Goal: Information Seeking & Learning: Learn about a topic

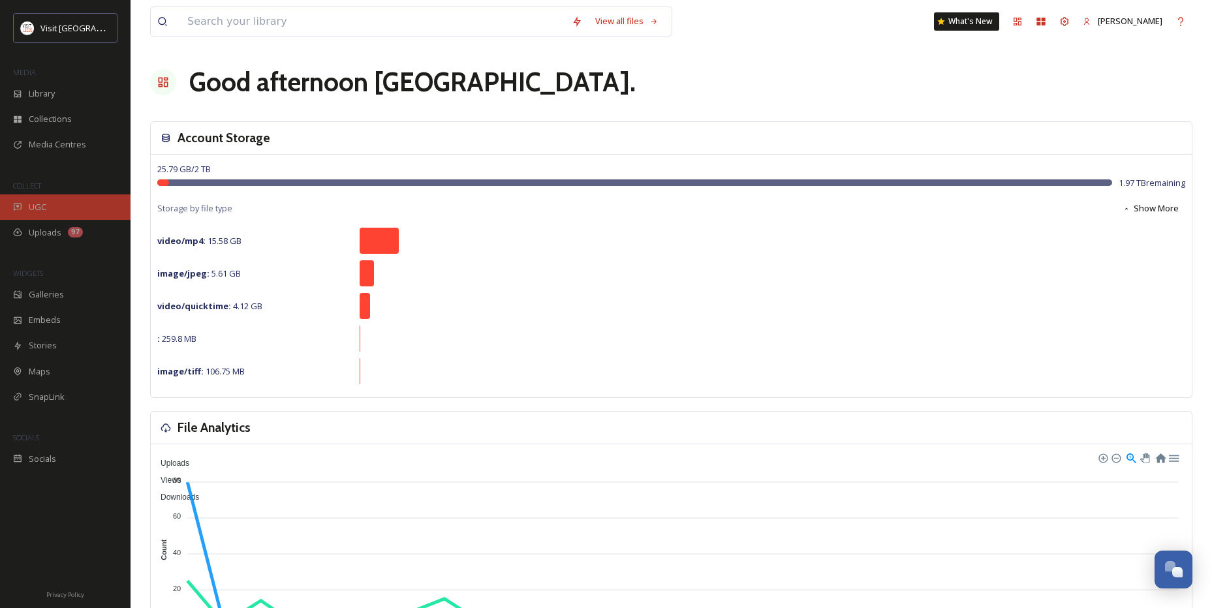
click at [25, 213] on div "UGC" at bounding box center [65, 207] width 131 height 25
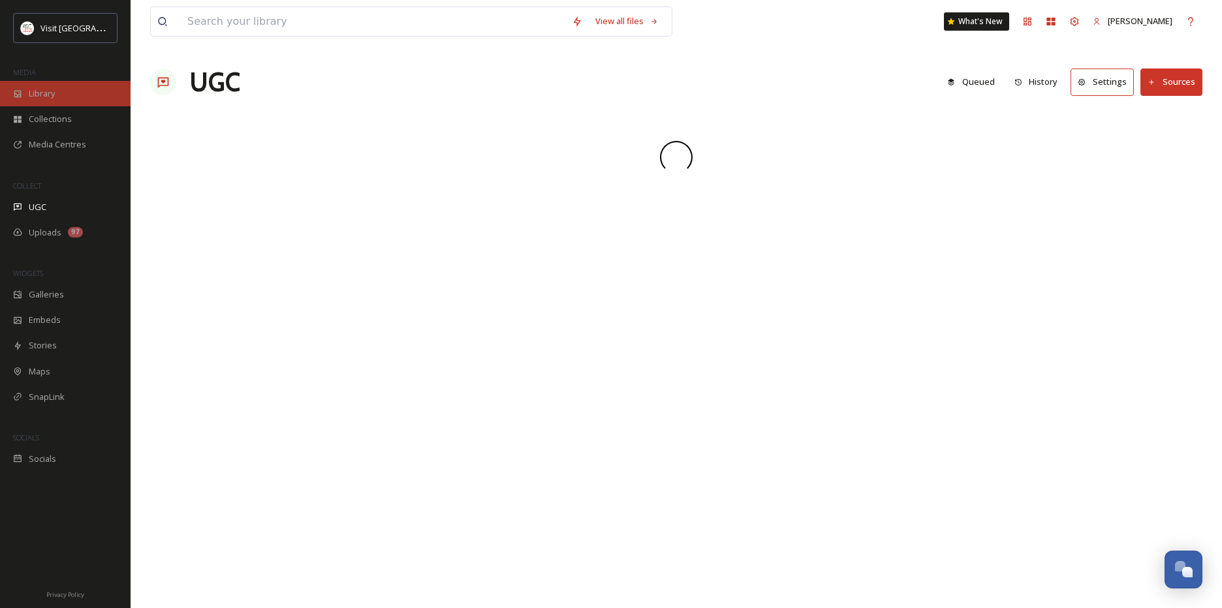
click at [57, 102] on div "Library" at bounding box center [65, 93] width 131 height 25
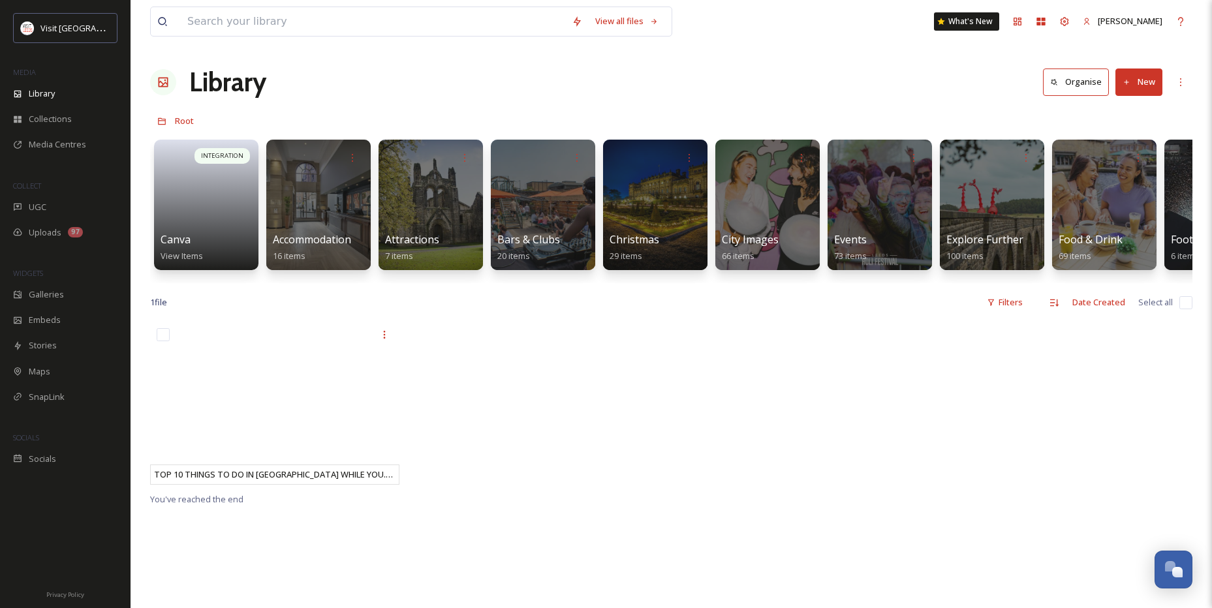
scroll to position [0, 1091]
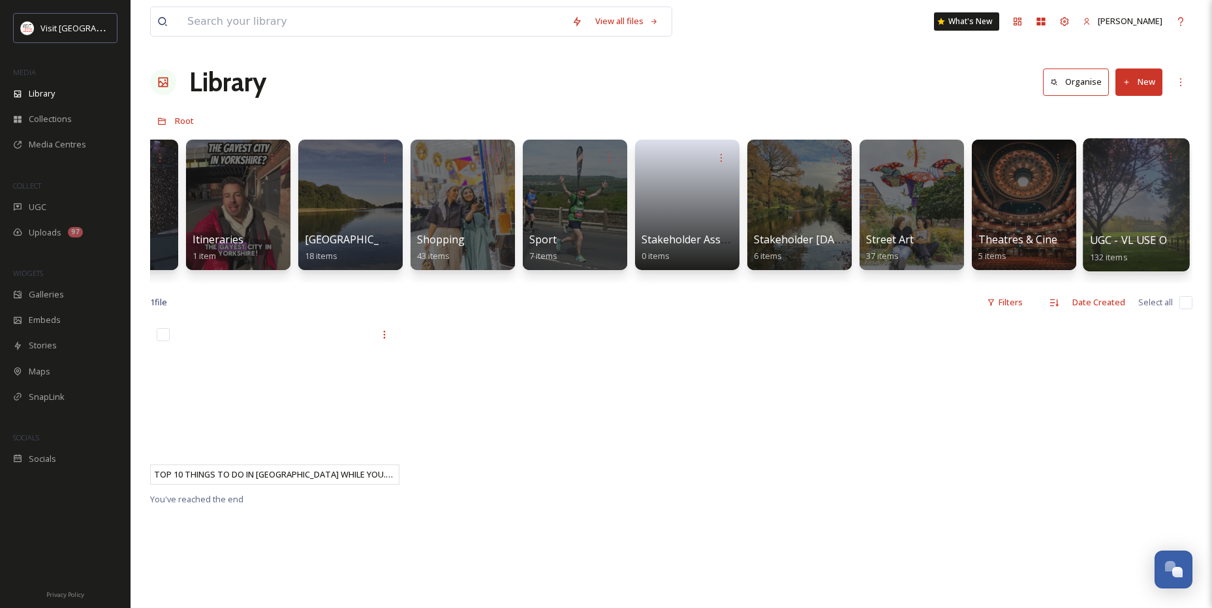
click at [1131, 215] on div at bounding box center [1136, 204] width 106 height 133
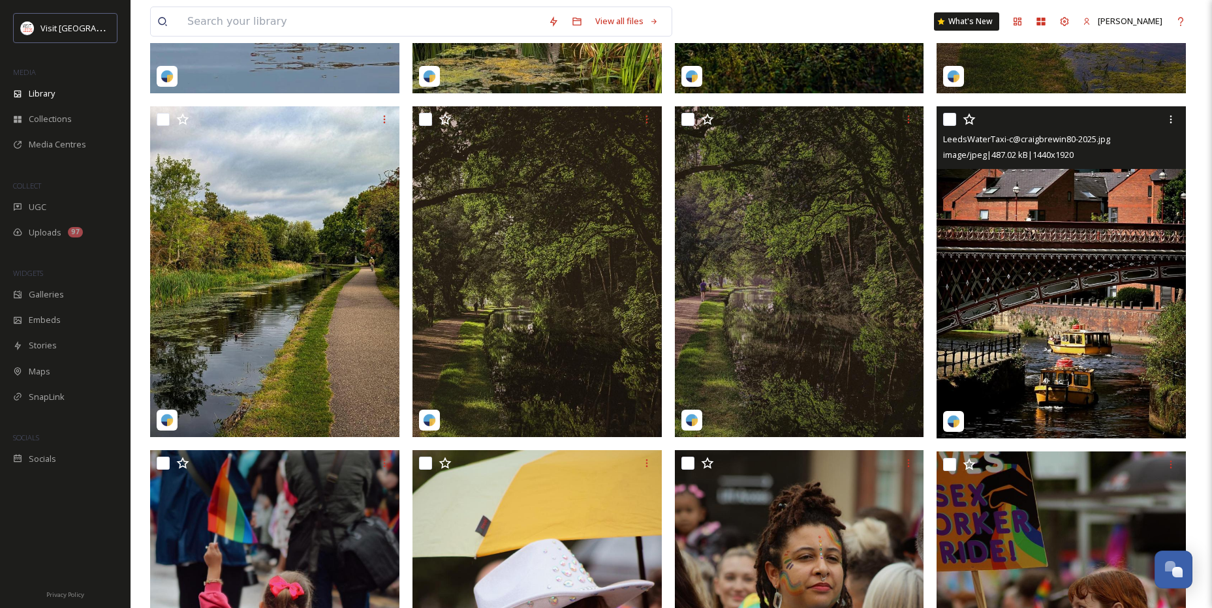
scroll to position [326, 0]
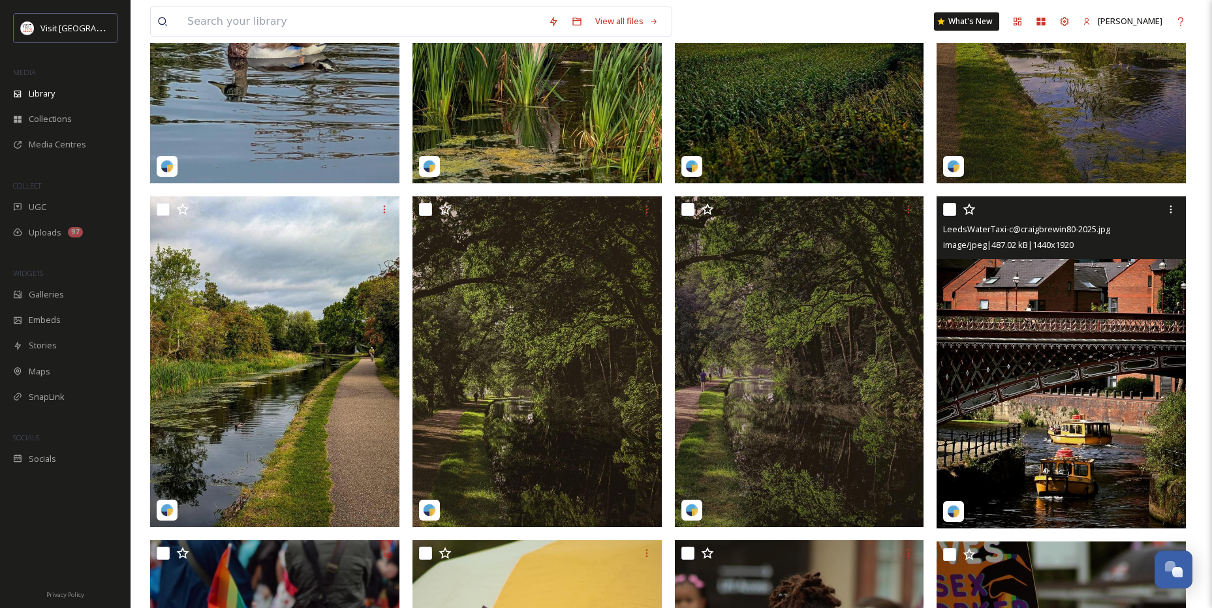
click at [1060, 341] on img at bounding box center [1061, 363] width 249 height 332
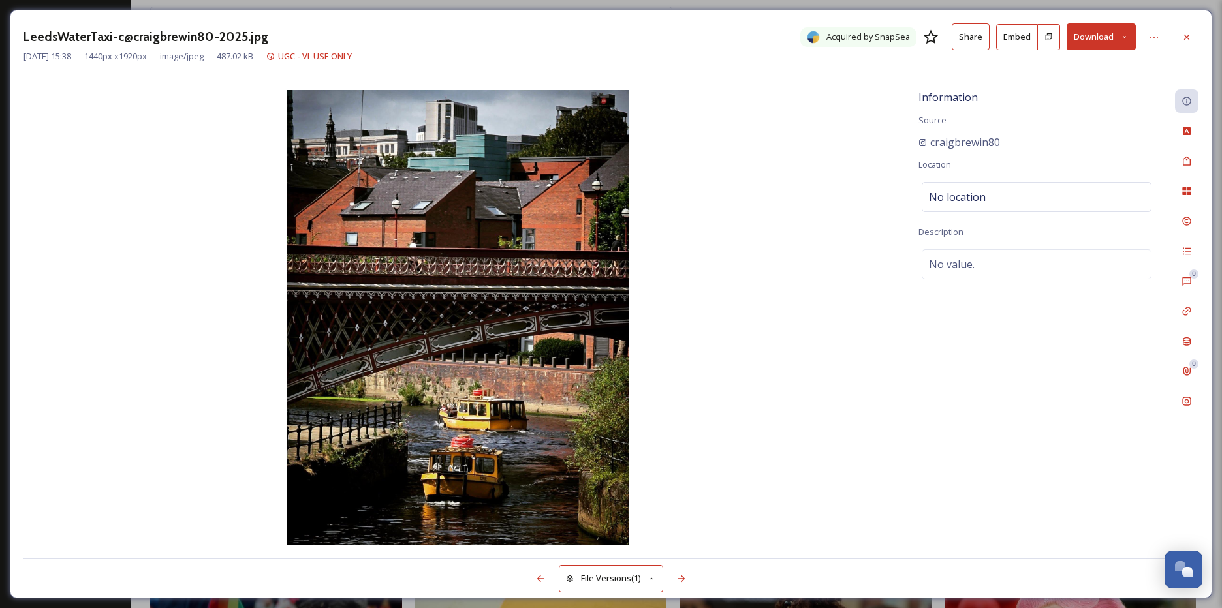
click at [1097, 32] on button "Download" at bounding box center [1101, 37] width 69 height 27
click at [1088, 67] on span "Download Original (1440 x 1920)" at bounding box center [1066, 67] width 123 height 12
click at [1184, 35] on icon at bounding box center [1187, 37] width 10 height 10
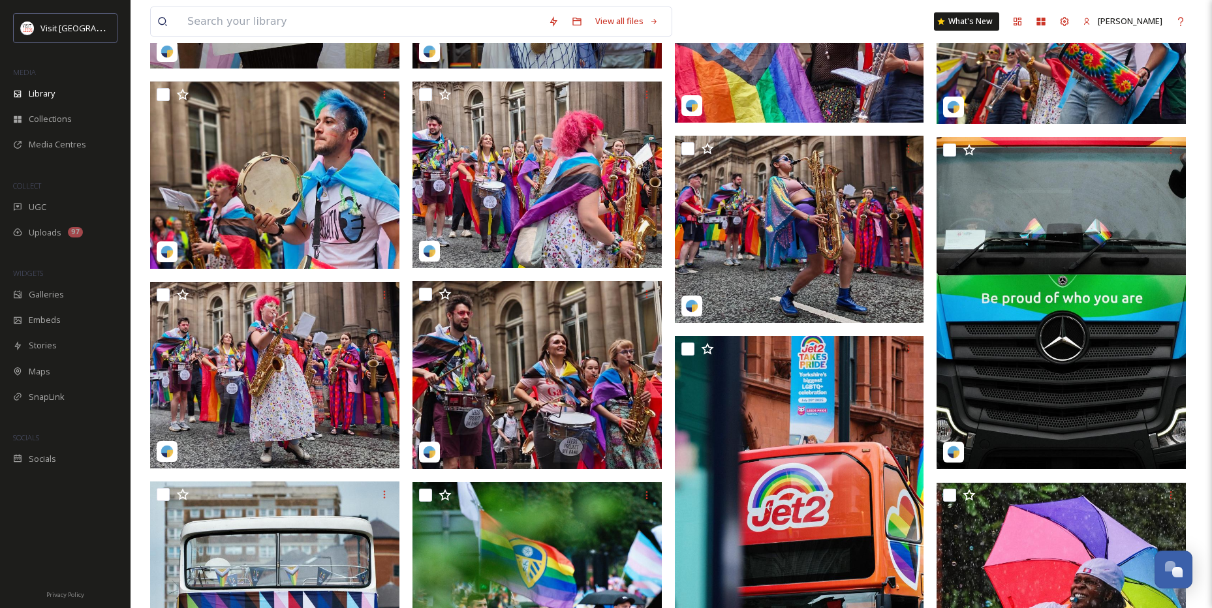
scroll to position [1828, 0]
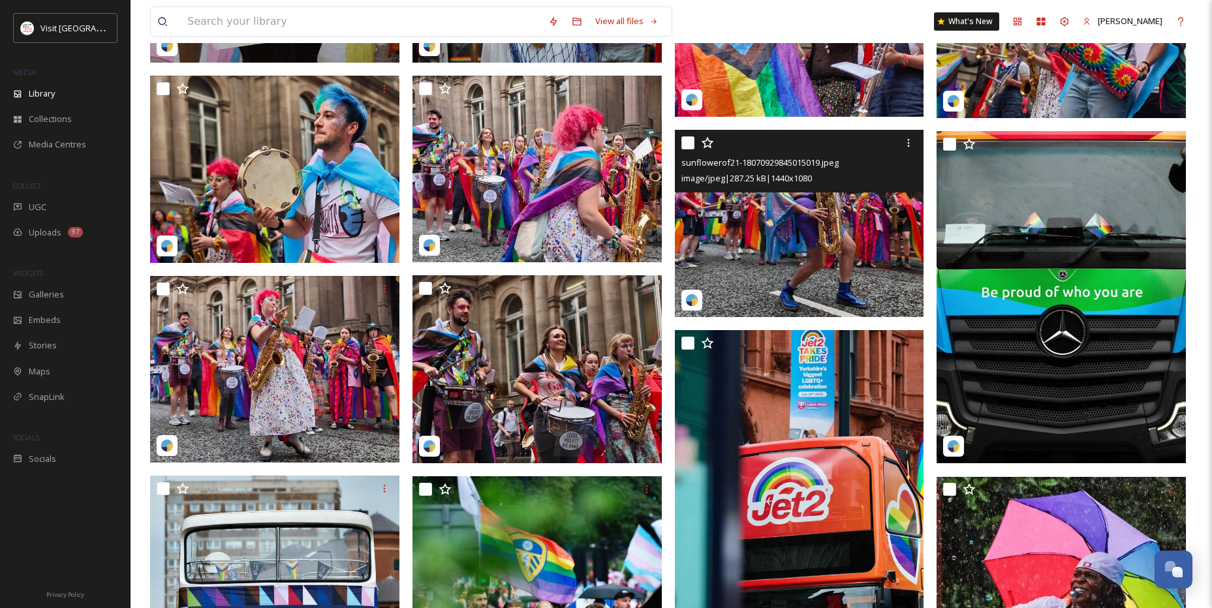
click at [798, 248] on img at bounding box center [799, 223] width 249 height 187
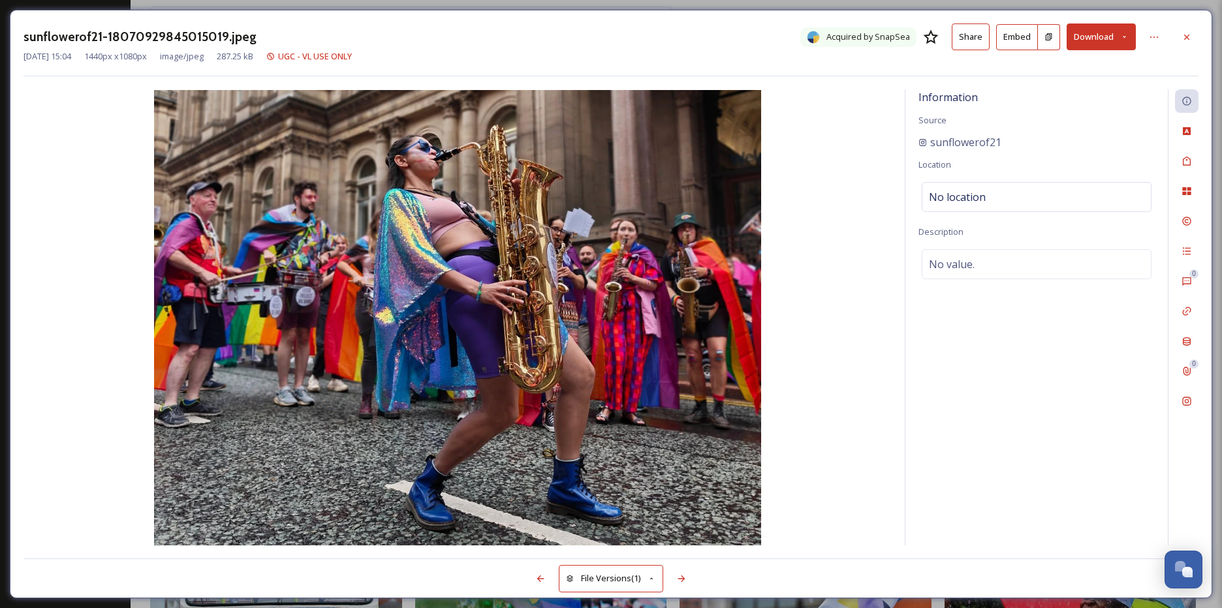
click at [1085, 46] on button "Download" at bounding box center [1101, 37] width 69 height 27
click at [1080, 71] on span "Download Original (1440 x 1080)" at bounding box center [1066, 67] width 123 height 12
click at [1195, 39] on div at bounding box center [1187, 37] width 24 height 24
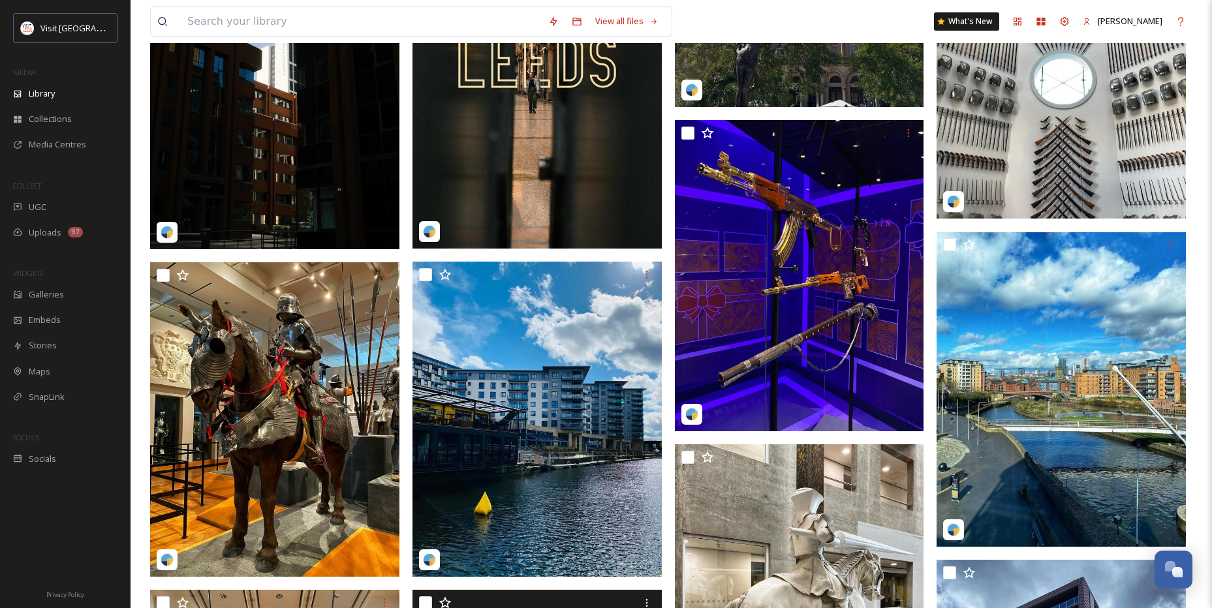
scroll to position [5680, 0]
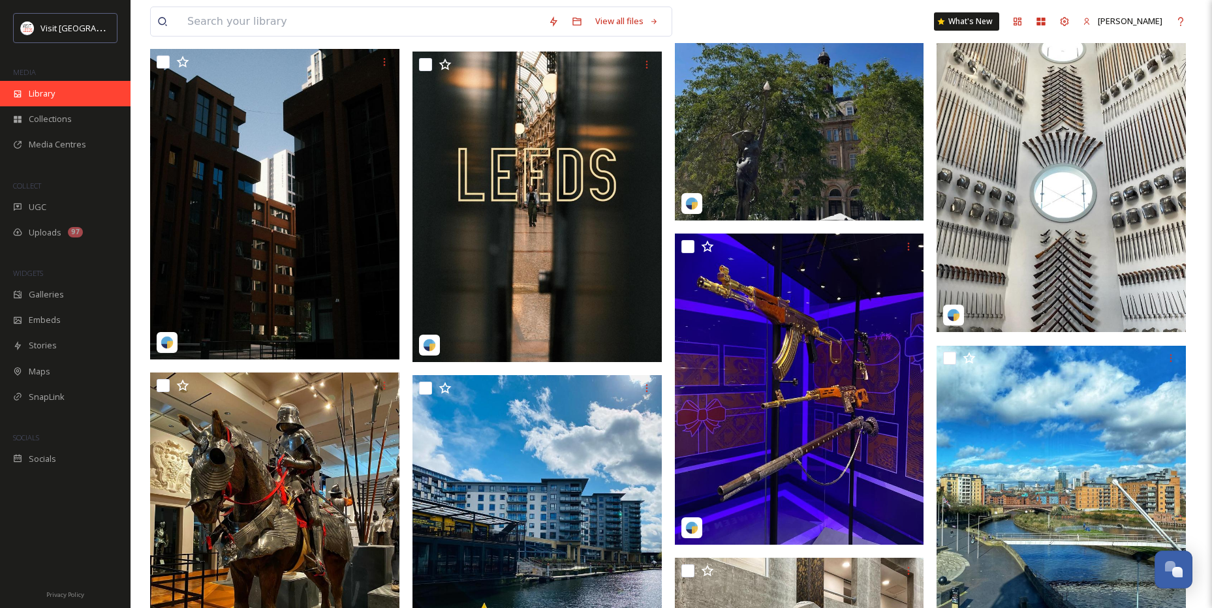
click at [56, 101] on div "Library" at bounding box center [65, 93] width 131 height 25
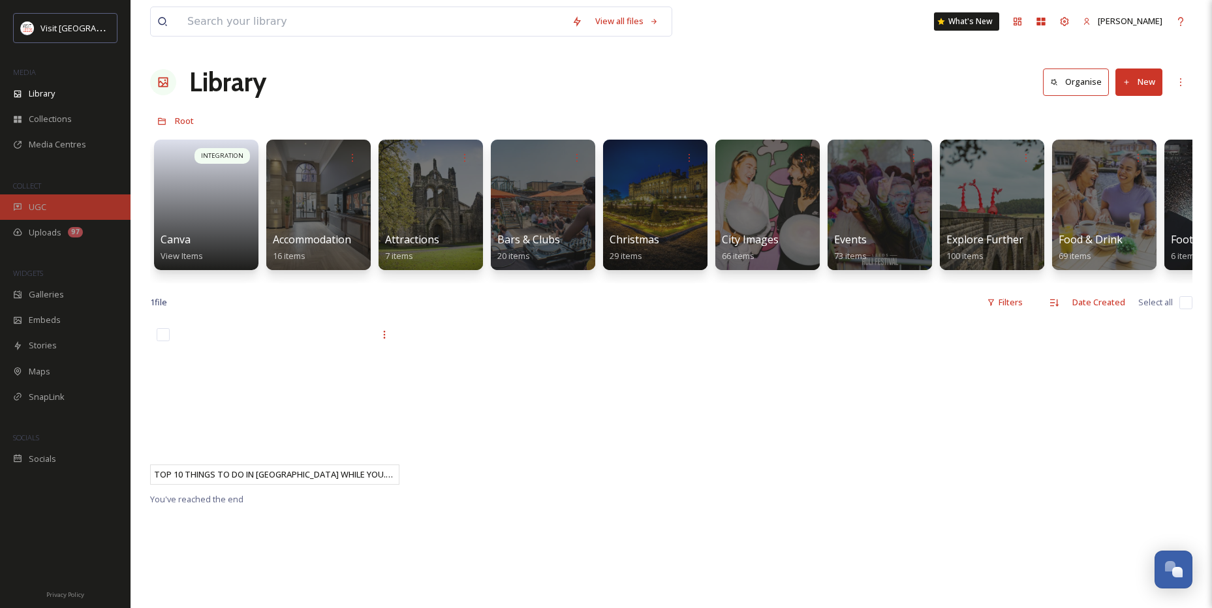
click at [16, 200] on div "UGC" at bounding box center [65, 207] width 131 height 25
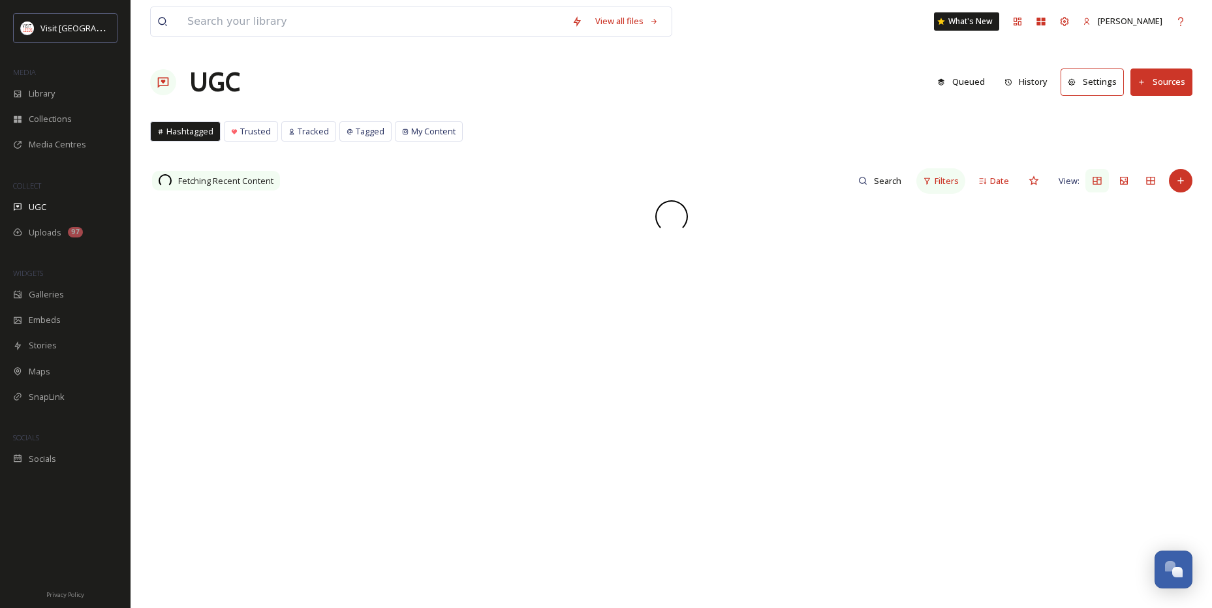
click at [949, 181] on span "Filters" at bounding box center [947, 181] width 24 height 12
click at [845, 365] on div "Hashtags" at bounding box center [835, 363] width 260 height 25
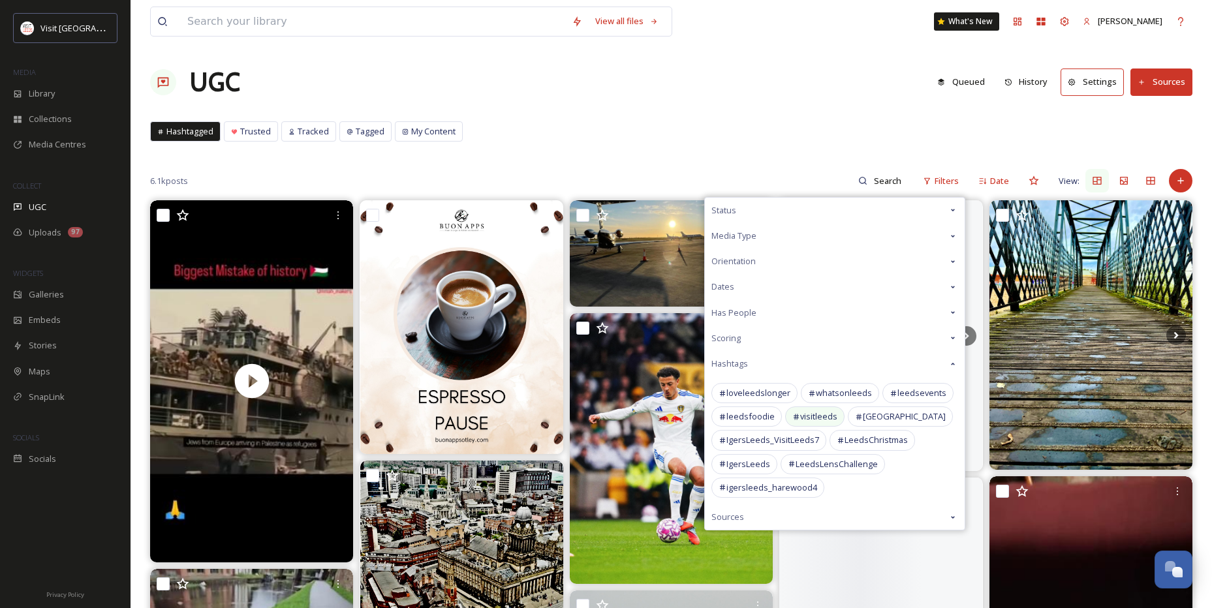
click at [827, 417] on span "visitleeds" at bounding box center [818, 417] width 37 height 12
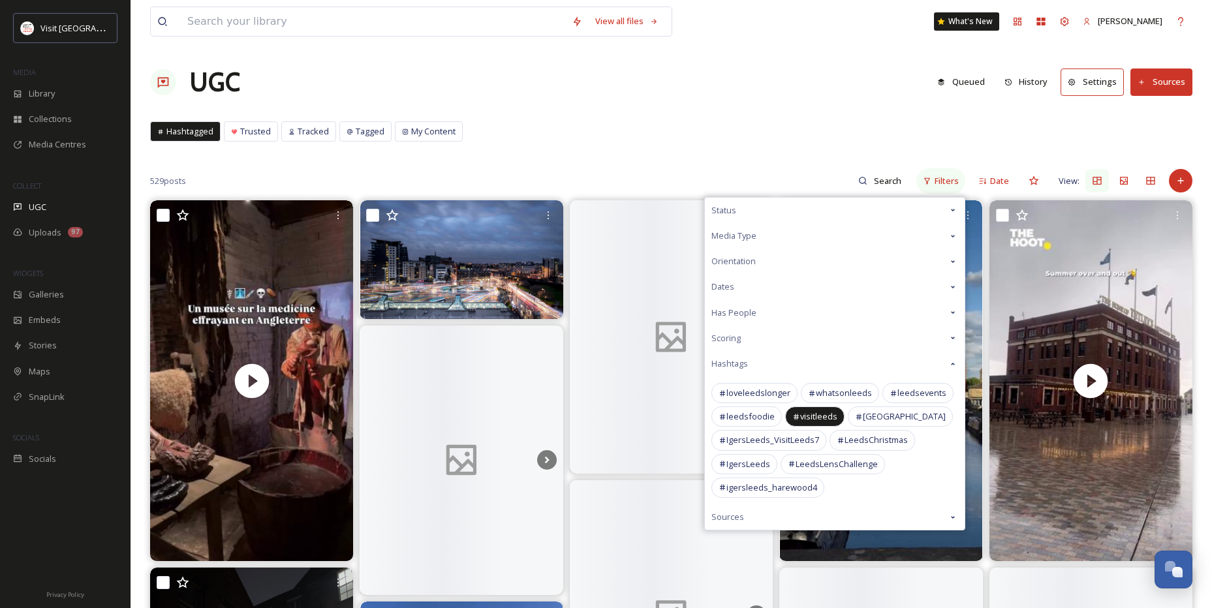
click at [926, 180] on icon at bounding box center [928, 181] width 6 height 7
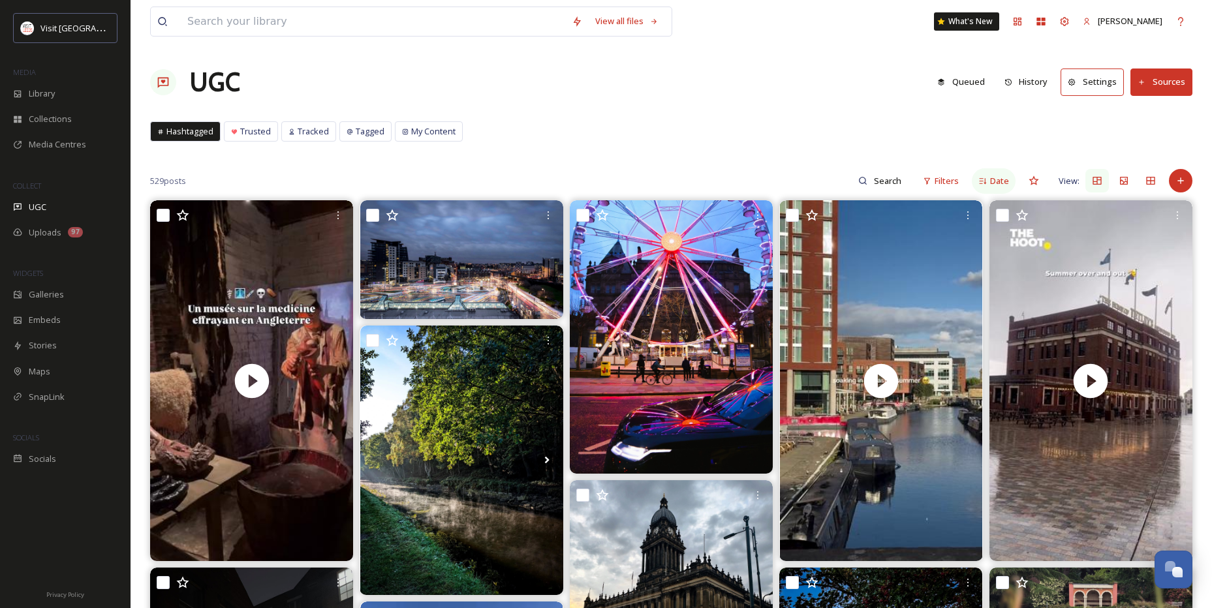
click at [1002, 180] on span "Date" at bounding box center [999, 181] width 19 height 12
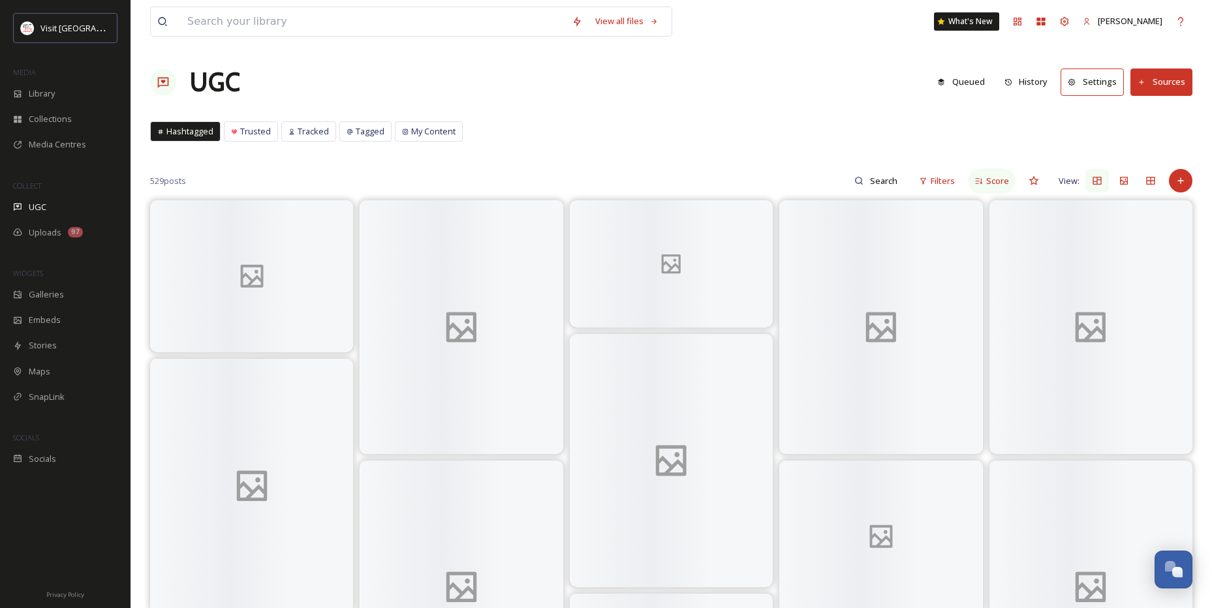
click at [986, 180] on div "Score" at bounding box center [992, 180] width 48 height 25
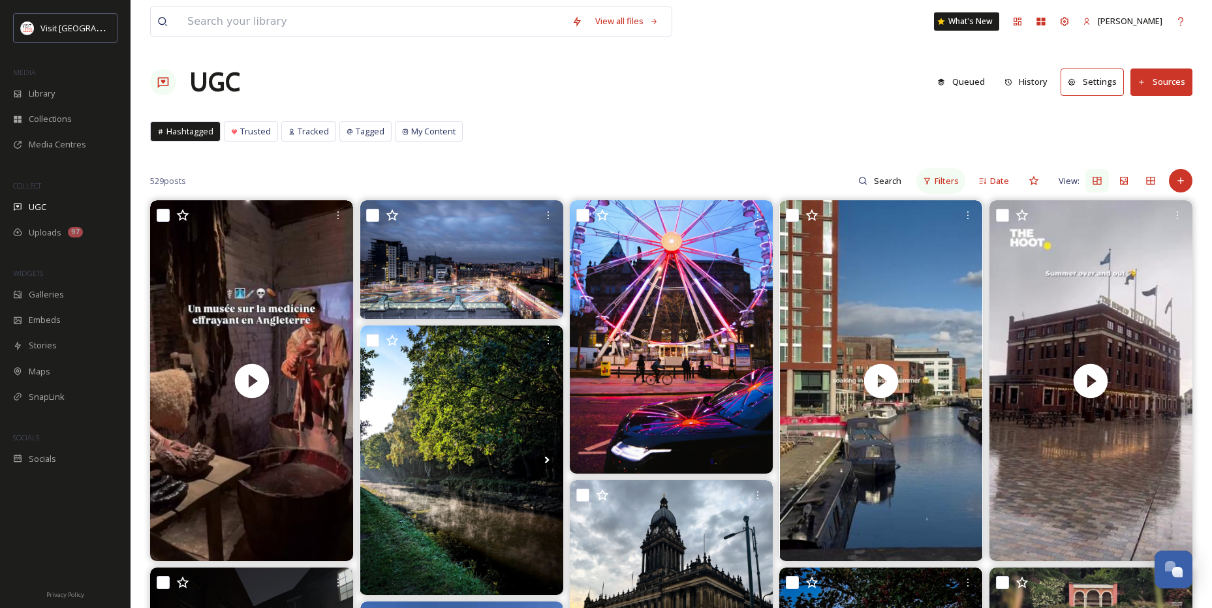
drag, startPoint x: 986, startPoint y: 180, endPoint x: 947, endPoint y: 181, distance: 39.2
click at [947, 181] on span "Filters" at bounding box center [947, 181] width 24 height 12
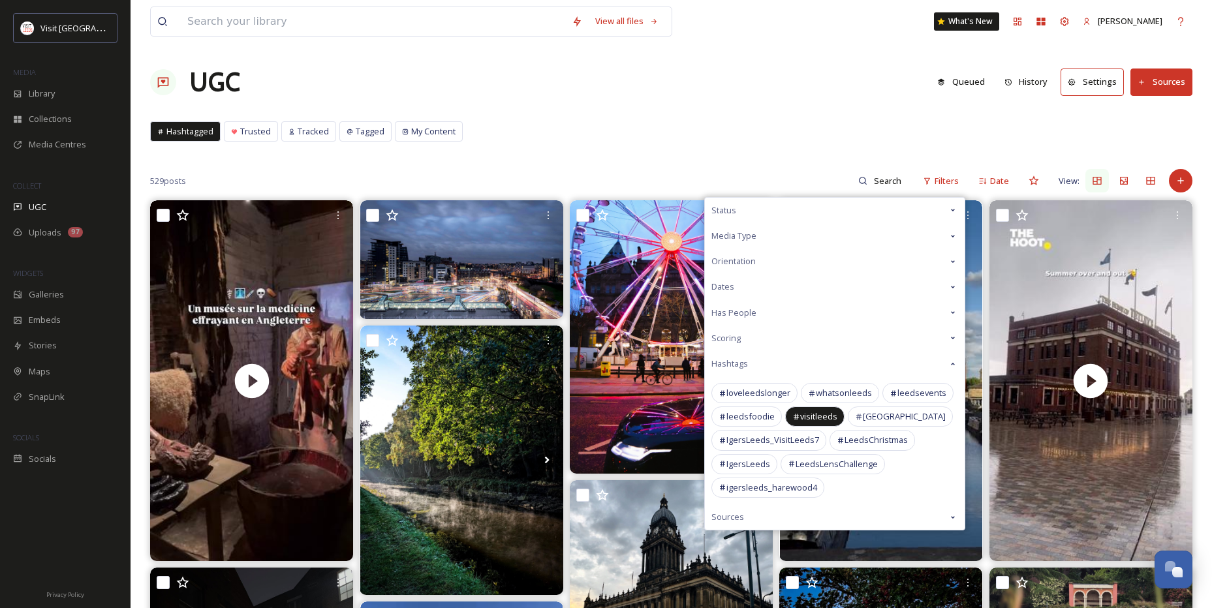
click at [793, 287] on div "Dates" at bounding box center [835, 286] width 260 height 25
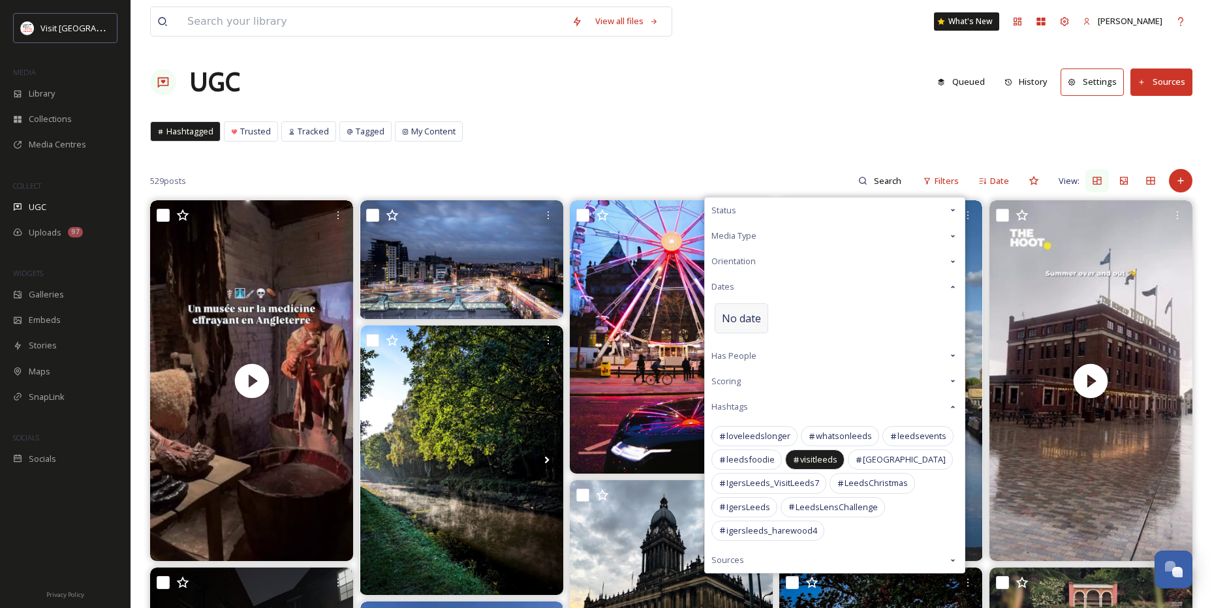
click at [741, 323] on span "No date" at bounding box center [741, 319] width 39 height 16
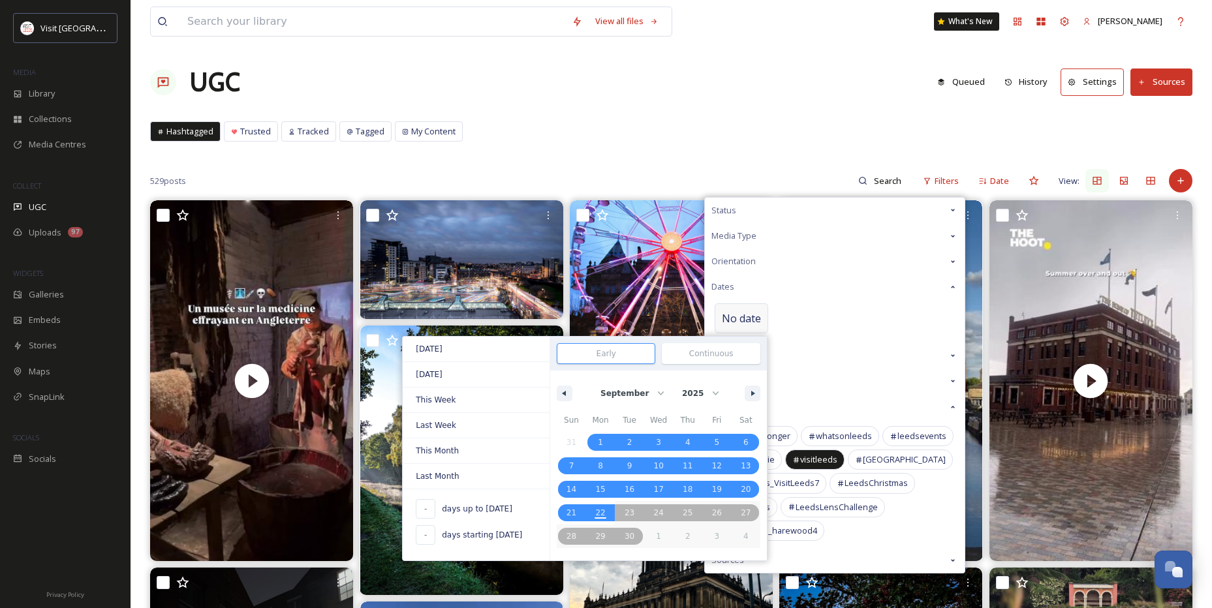
click at [573, 398] on div "January February March April May June July August September October November [D…" at bounding box center [658, 390] width 217 height 39
click at [567, 394] on button "button" at bounding box center [565, 394] width 16 height 16
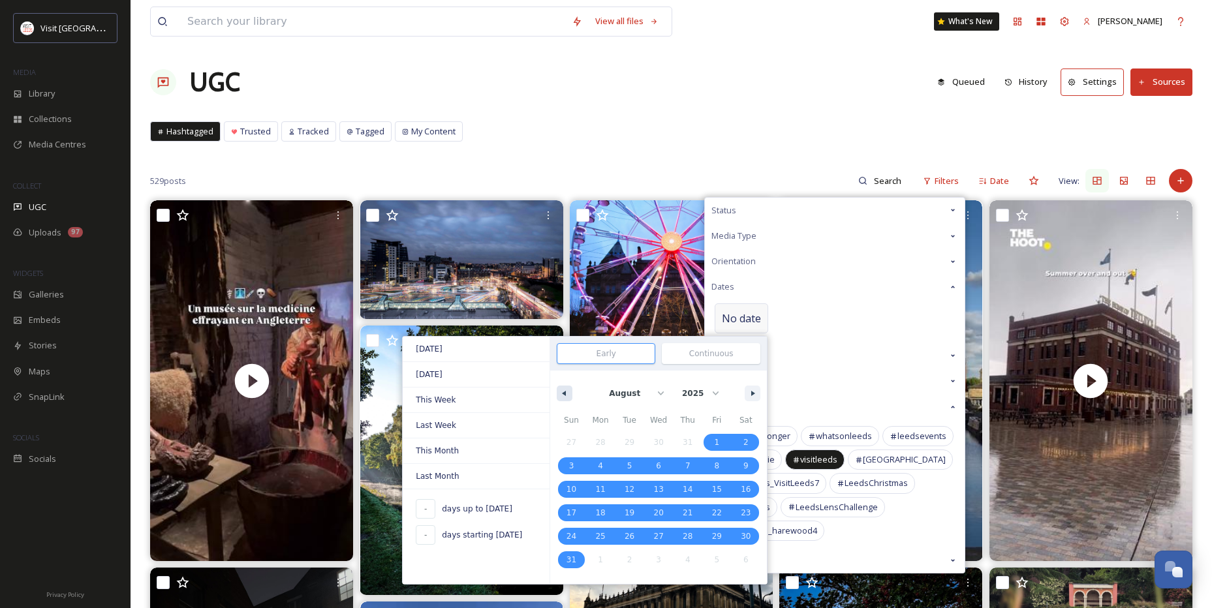
click at [567, 394] on button "button" at bounding box center [565, 394] width 16 height 16
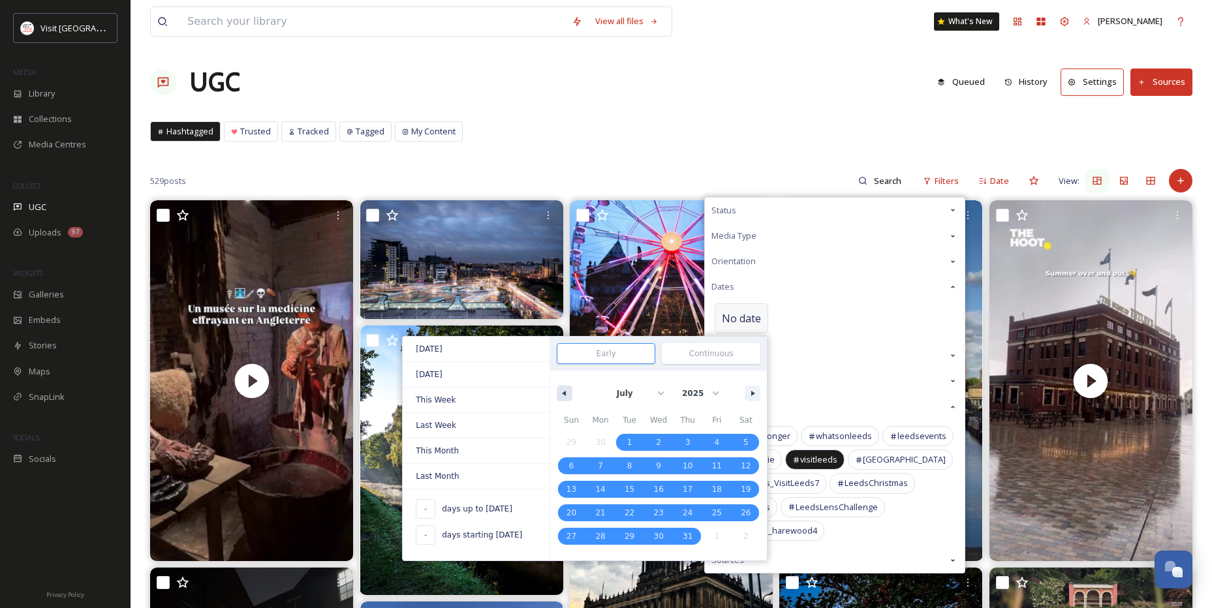
click at [567, 394] on button "button" at bounding box center [565, 394] width 16 height 16
click at [748, 390] on button "button" at bounding box center [753, 394] width 16 height 16
select select "5"
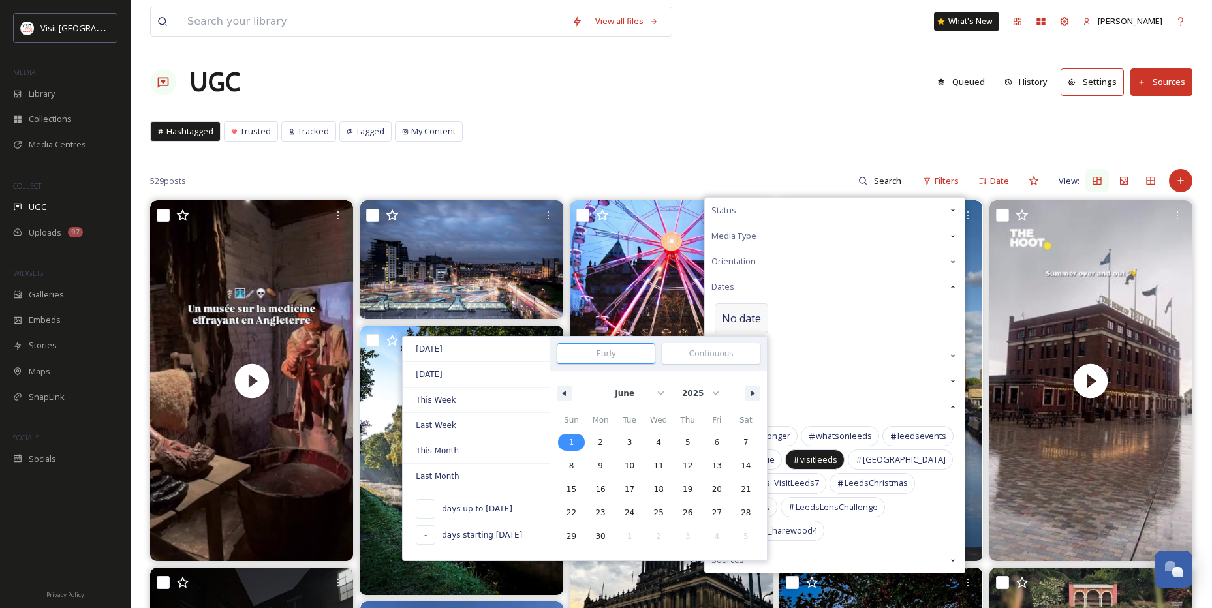
click at [575, 438] on span "1" at bounding box center [571, 442] width 29 height 17
type input "[DATE]"
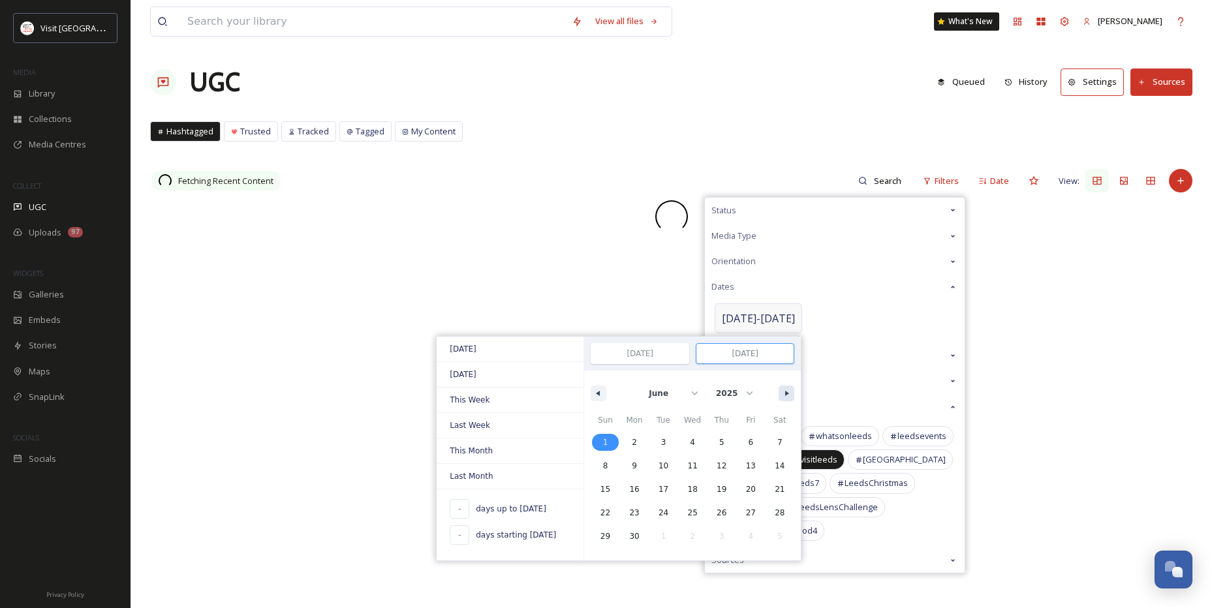
click at [779, 399] on button "button" at bounding box center [787, 394] width 16 height 16
click at [779, 394] on button "button" at bounding box center [787, 394] width 16 height 16
select select "8"
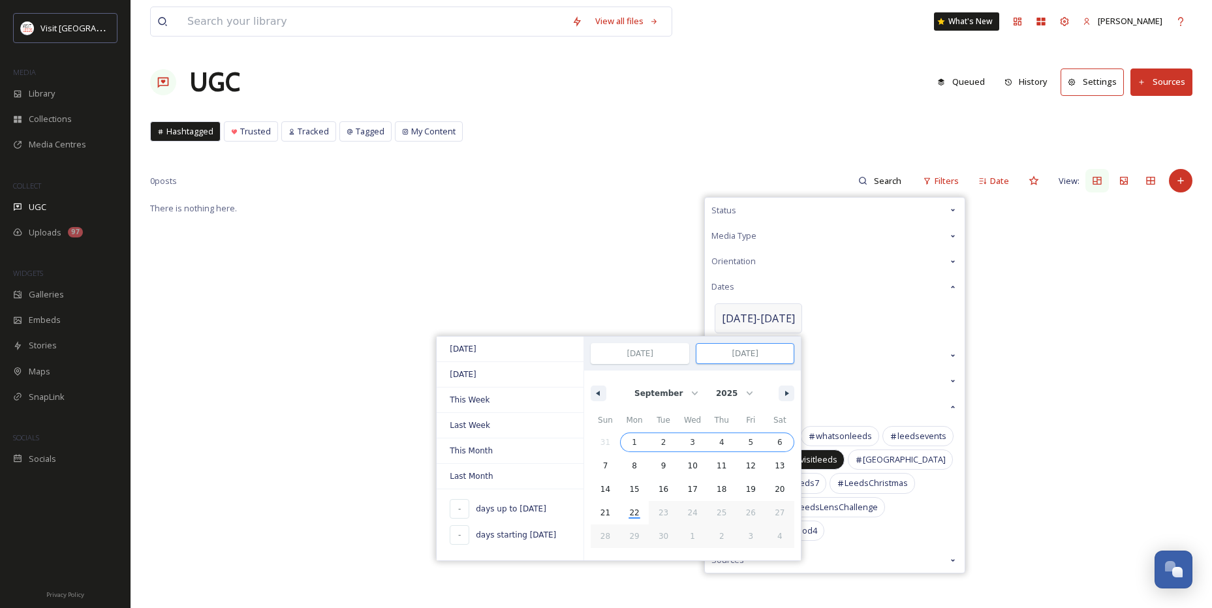
click at [778, 445] on span "6" at bounding box center [780, 443] width 5 height 24
type input "[DATE]"
select select "5"
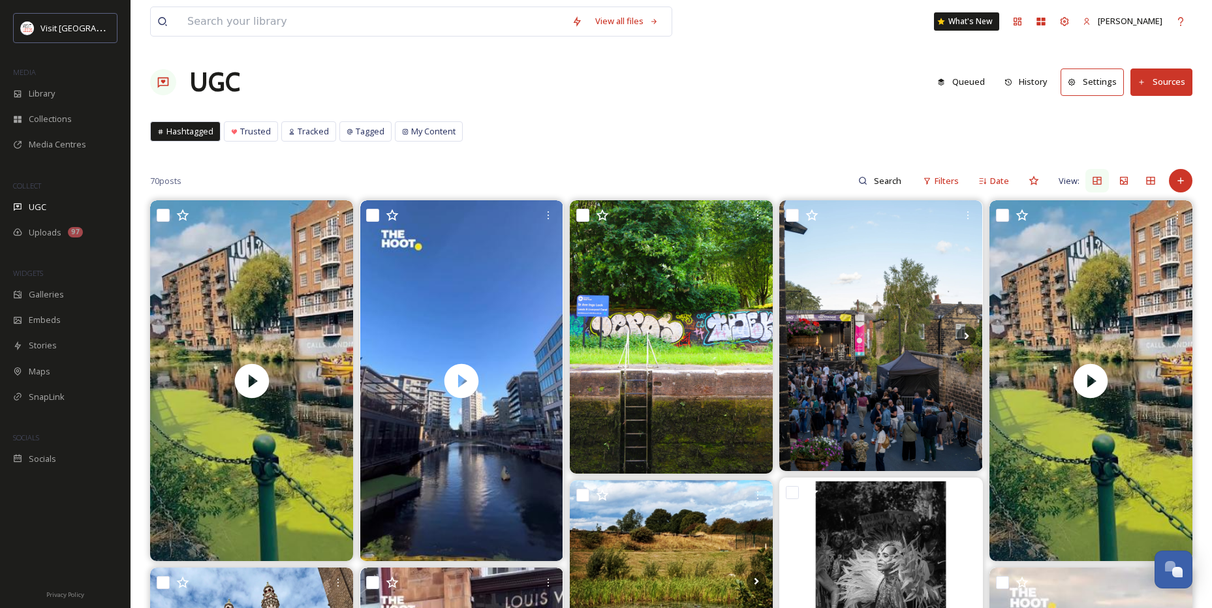
click at [717, 146] on div "Hashtagged Trusted Tracked Tagged My Content Hashtagged Trusted Tracked Tagged …" at bounding box center [671, 134] width 1043 height 27
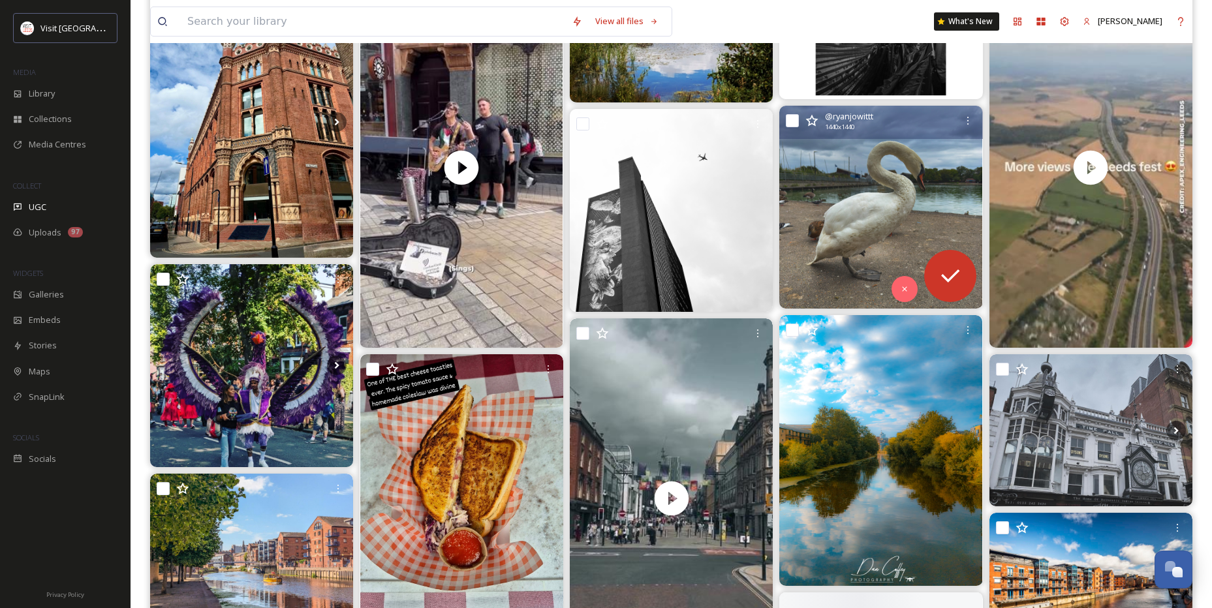
scroll to position [588, 0]
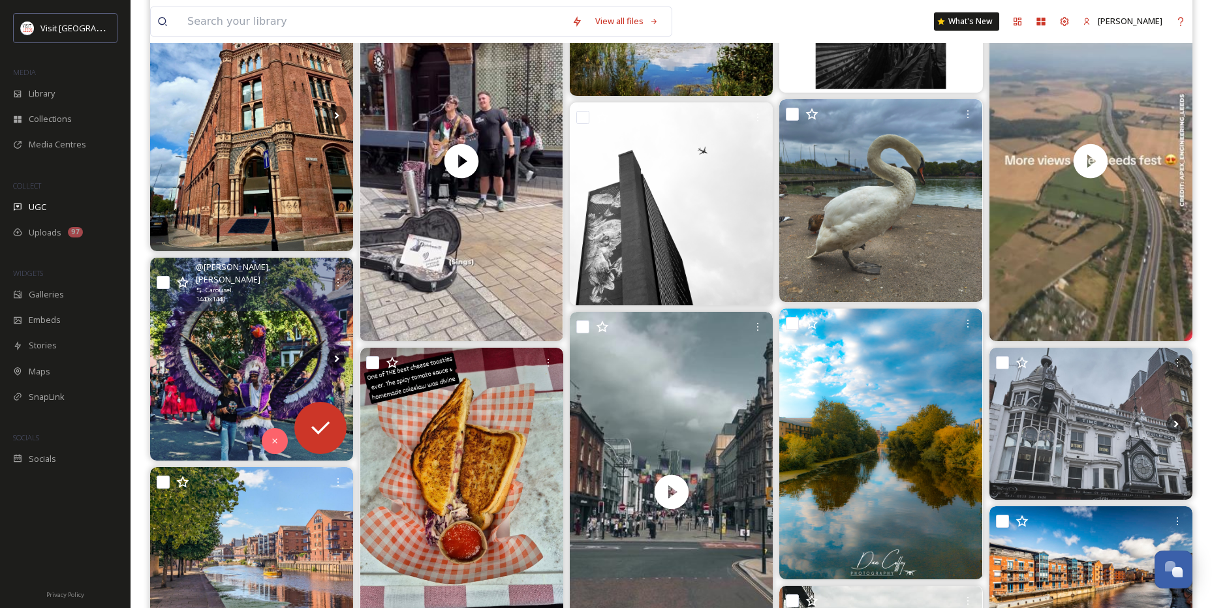
click at [273, 381] on img at bounding box center [251, 359] width 203 height 203
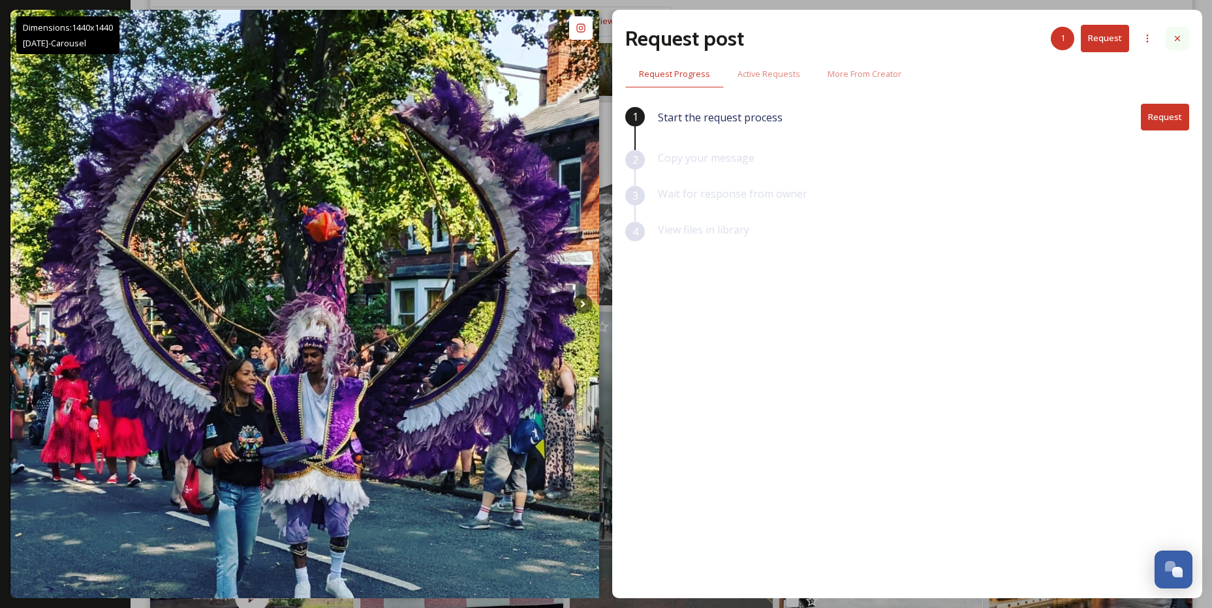
click at [1183, 37] on div at bounding box center [1178, 39] width 24 height 24
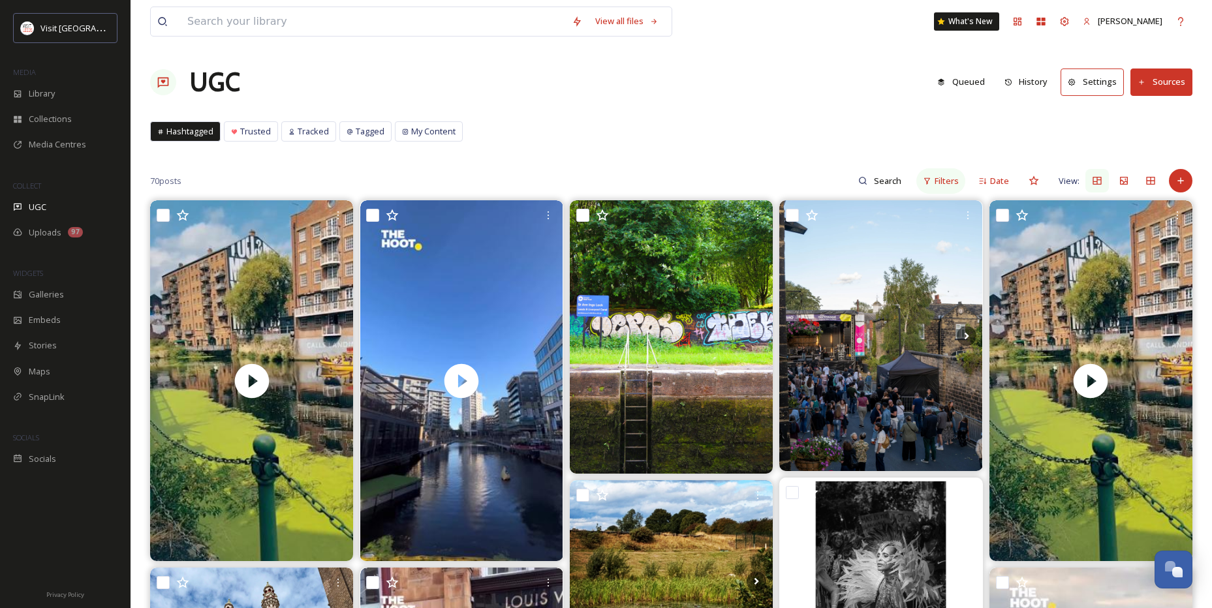
click at [941, 181] on span "Filters" at bounding box center [947, 181] width 24 height 12
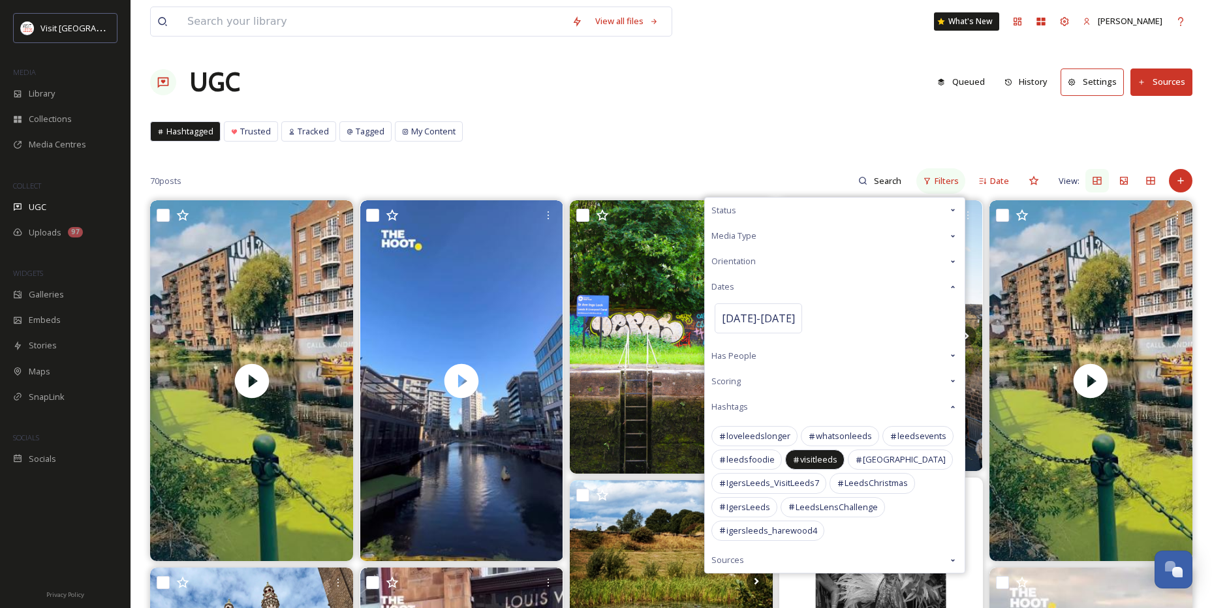
click at [941, 181] on span "Filters" at bounding box center [947, 181] width 24 height 12
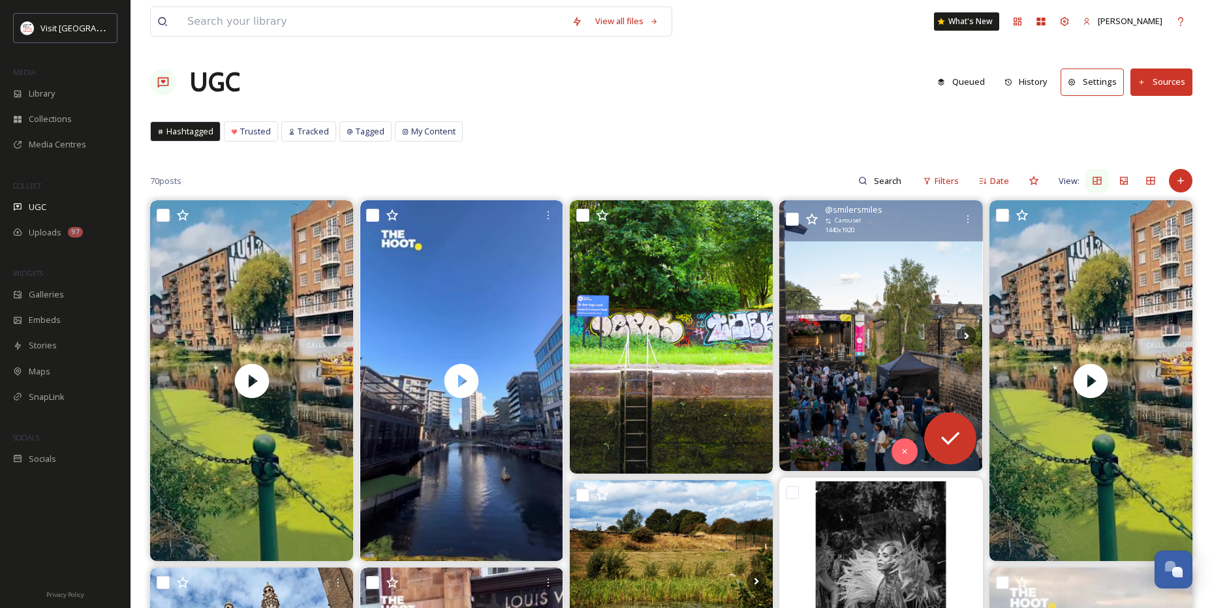
click at [887, 367] on img at bounding box center [880, 335] width 203 height 271
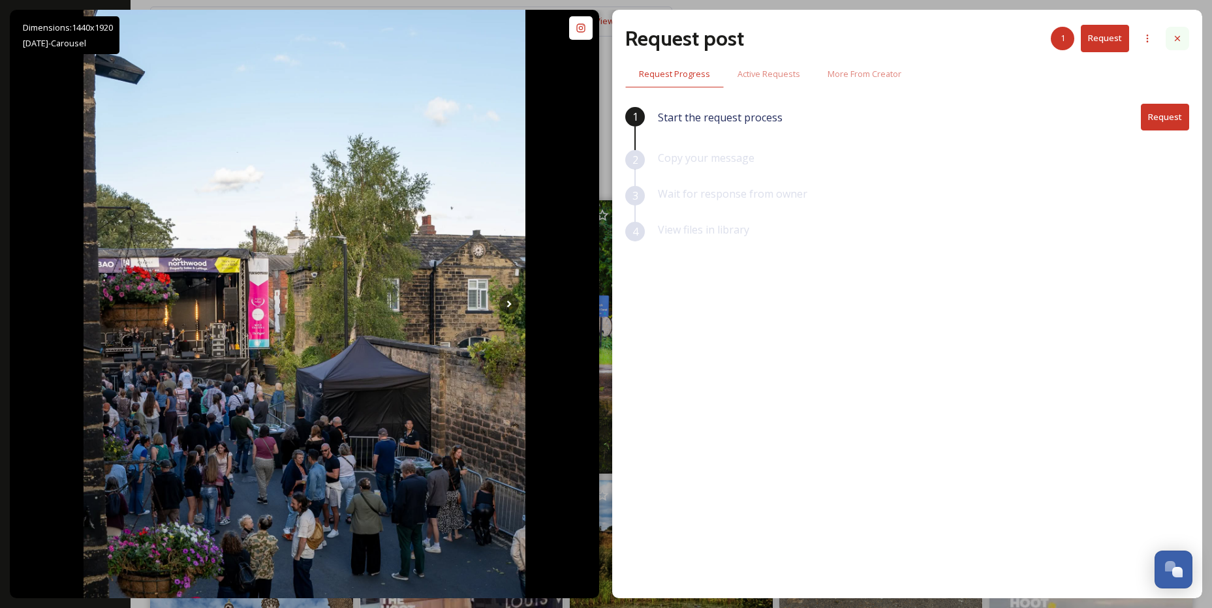
click at [1178, 37] on icon at bounding box center [1178, 38] width 10 height 10
